Goal: Transaction & Acquisition: Purchase product/service

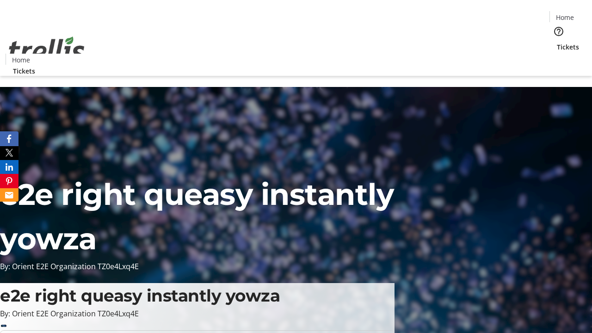
click at [557, 42] on span "Tickets" at bounding box center [568, 47] width 22 height 10
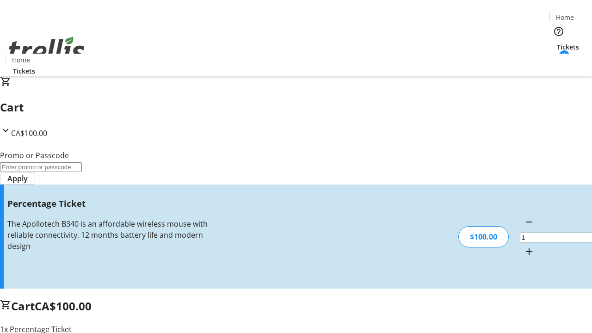
type input "FOO"
